Goal: Information Seeking & Learning: Learn about a topic

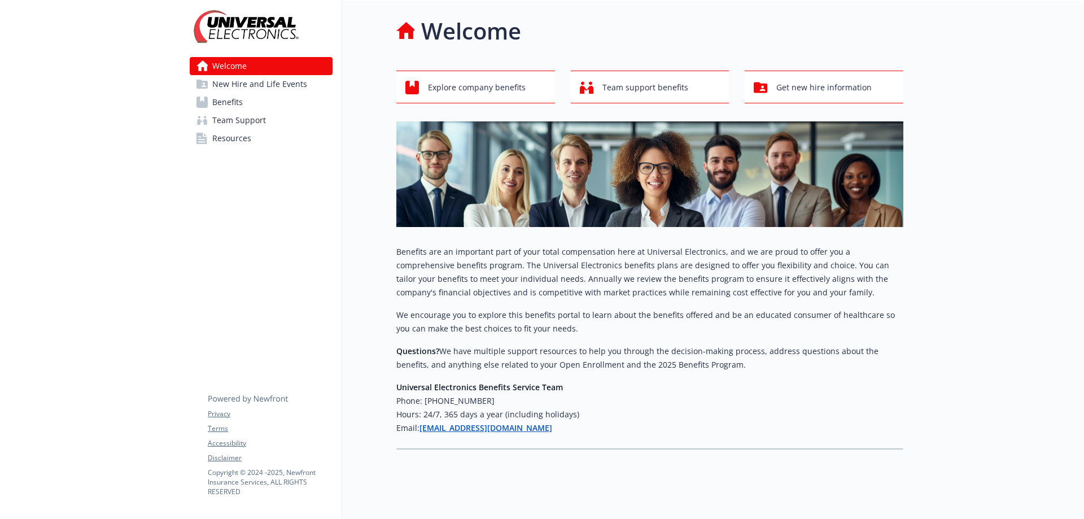
click at [248, 106] on link "Benefits" at bounding box center [261, 102] width 143 height 18
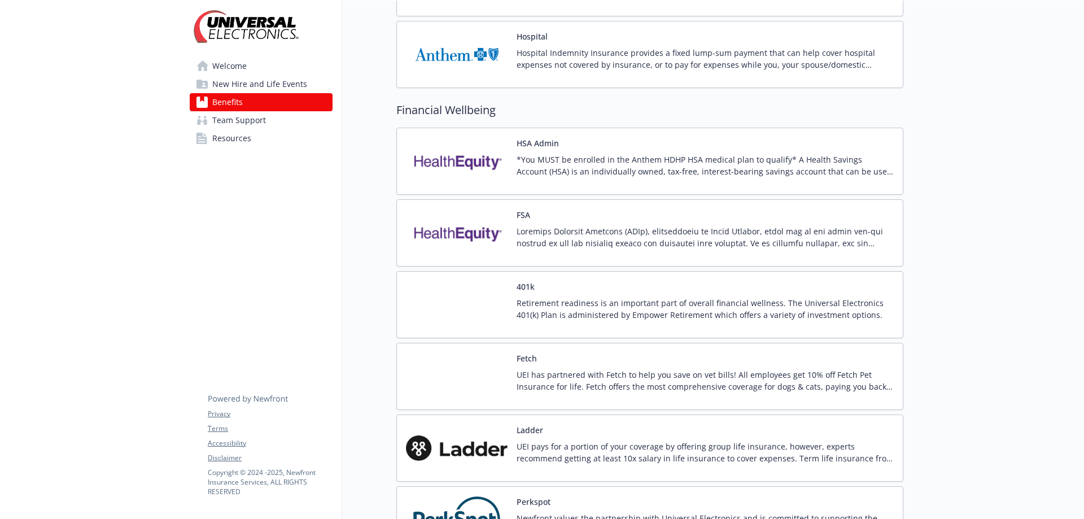
scroll to position [1073, 0]
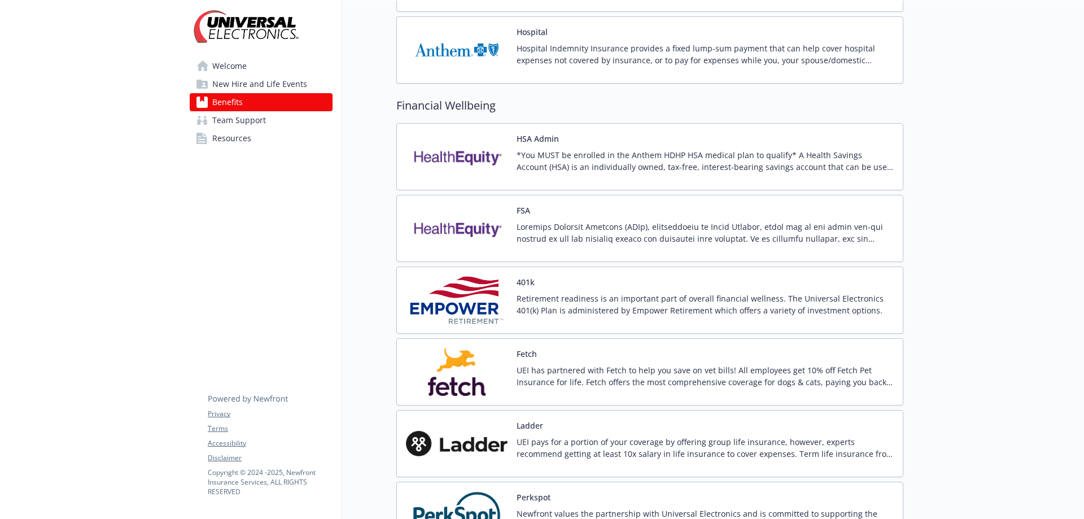
click at [674, 169] on p "*You MUST be enrolled in the Anthem HDHP HSA medical plan to qualify* A Health …" at bounding box center [705, 161] width 377 height 24
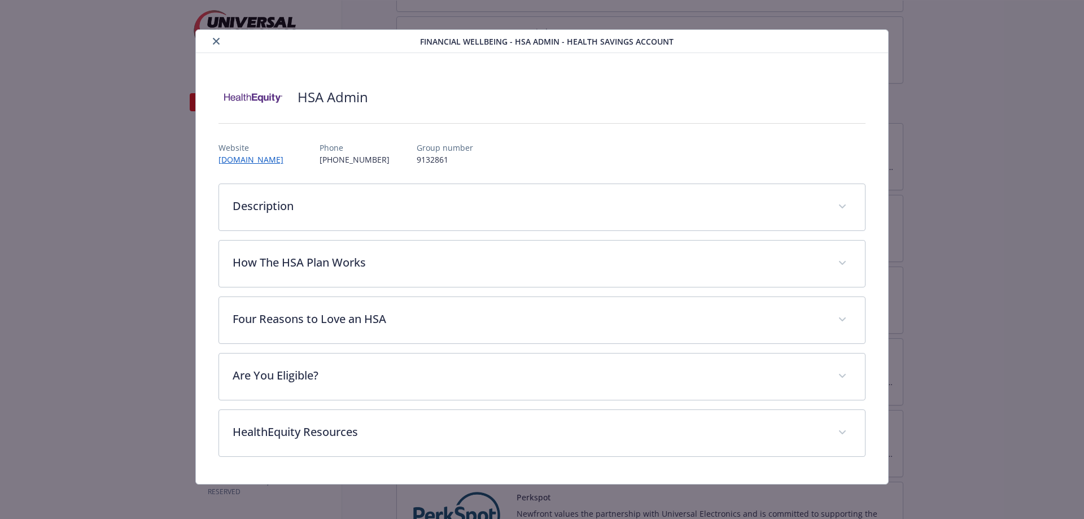
scroll to position [8, 0]
